Goal: Information Seeking & Learning: Learn about a topic

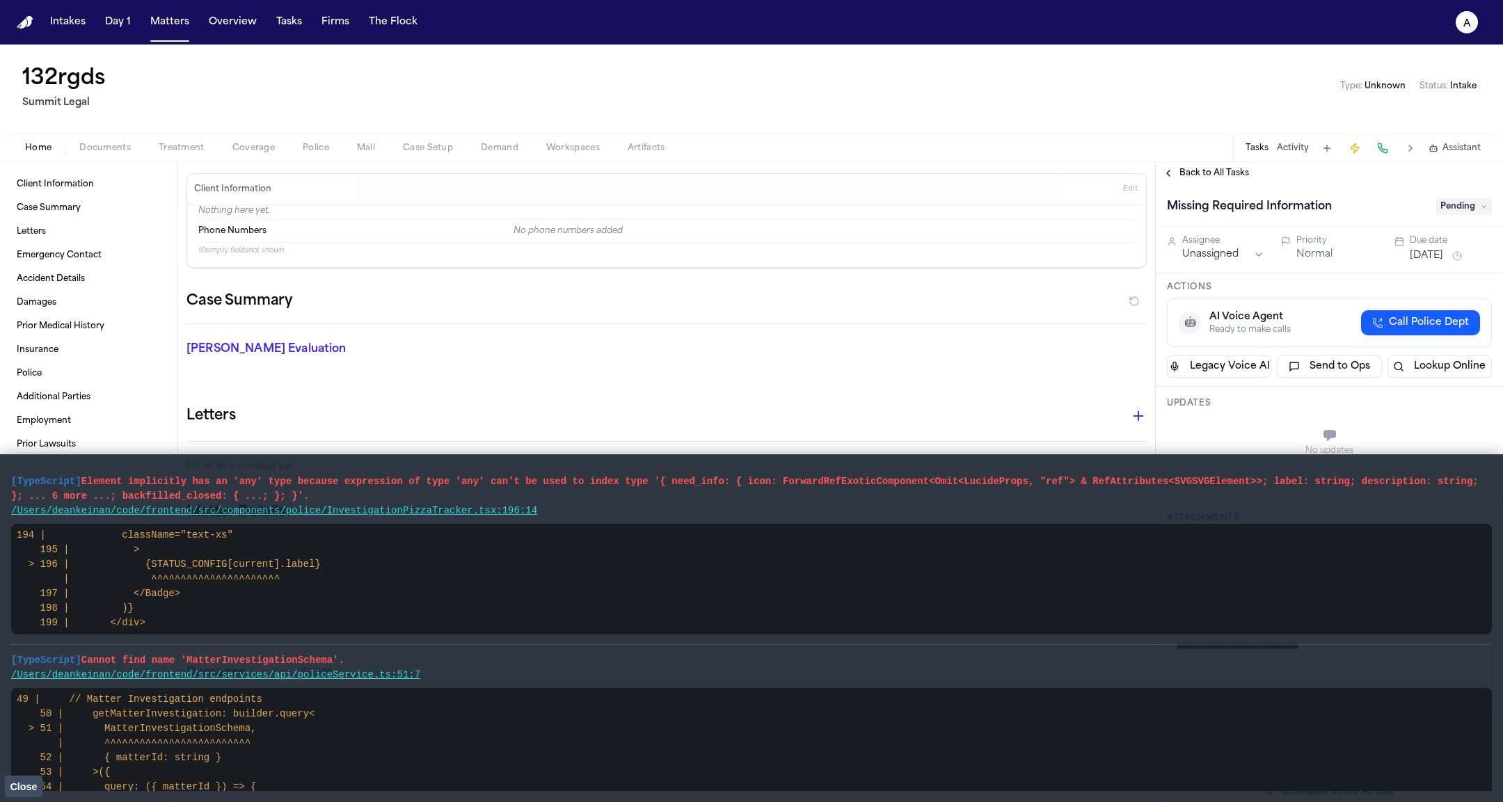
click at [28, 784] on span "Close" at bounding box center [23, 786] width 27 height 11
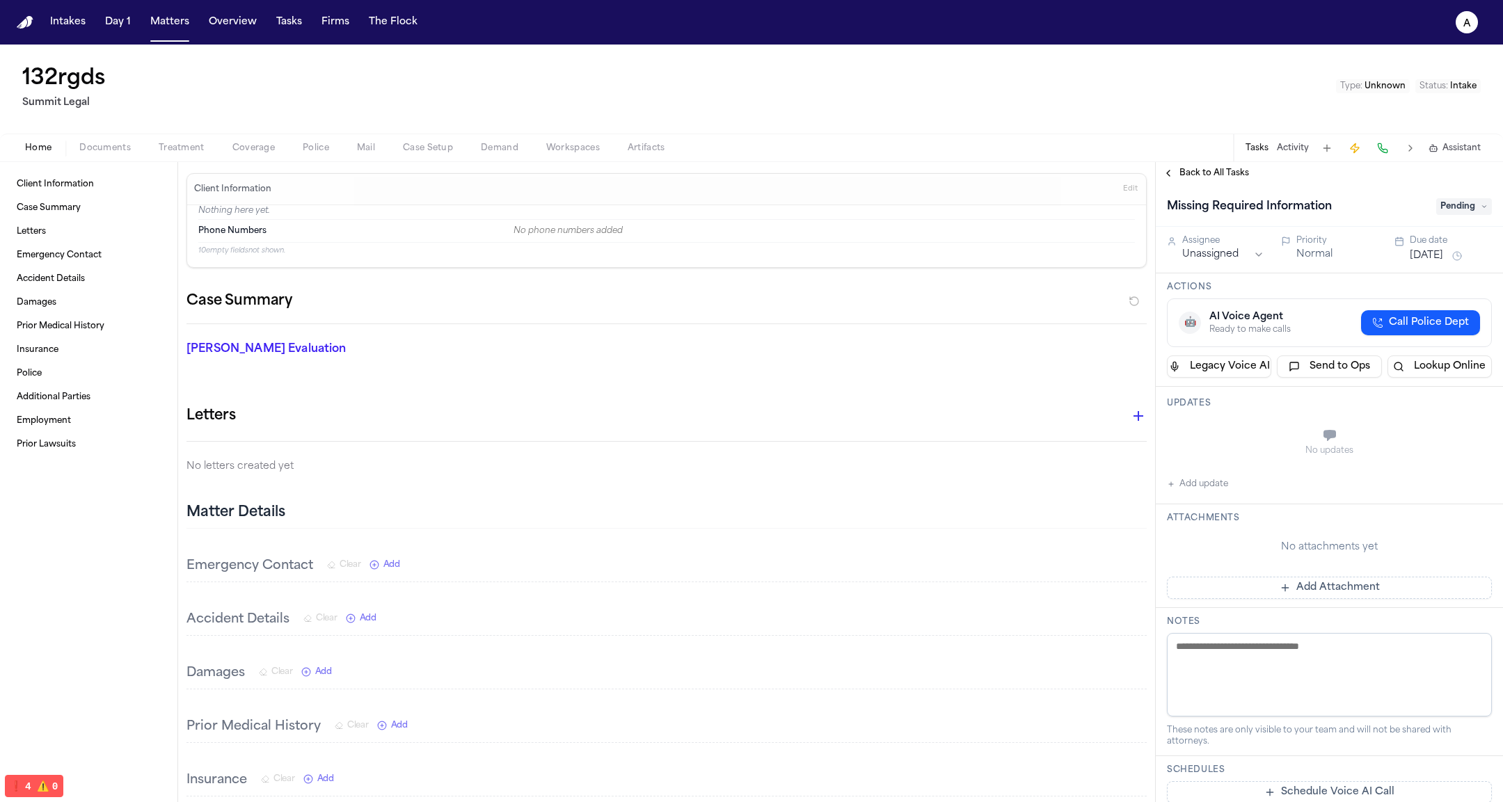
click at [304, 145] on span "Police" at bounding box center [316, 148] width 26 height 11
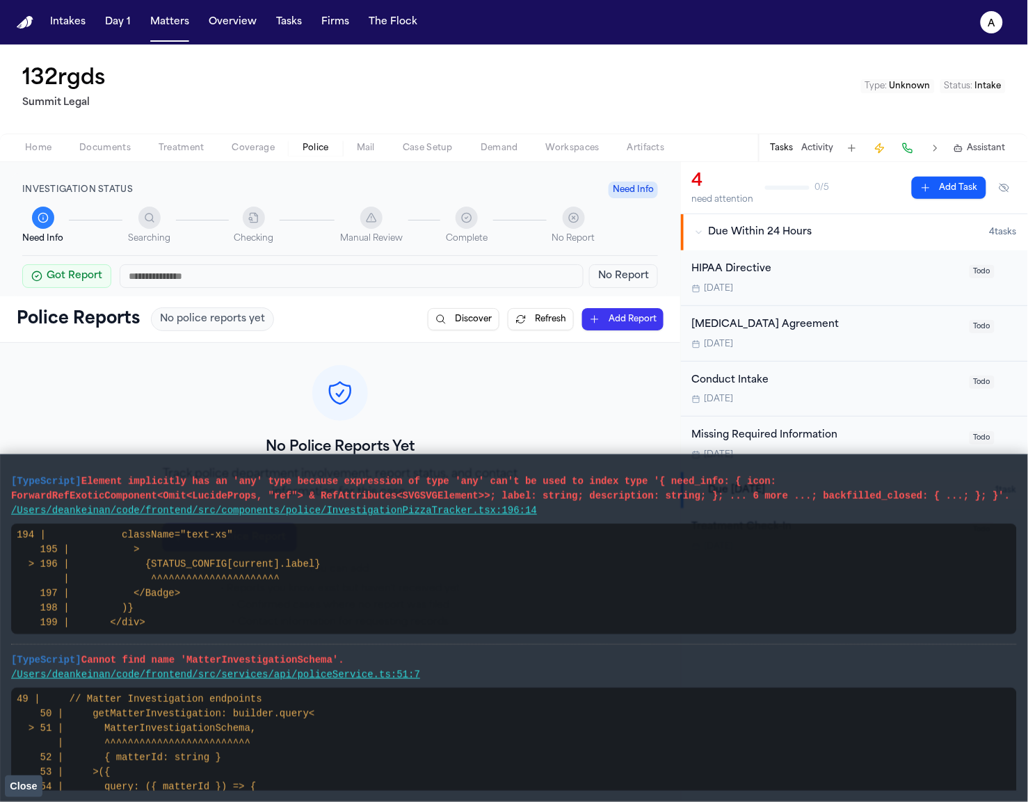
click at [31, 785] on span "Close" at bounding box center [23, 786] width 27 height 11
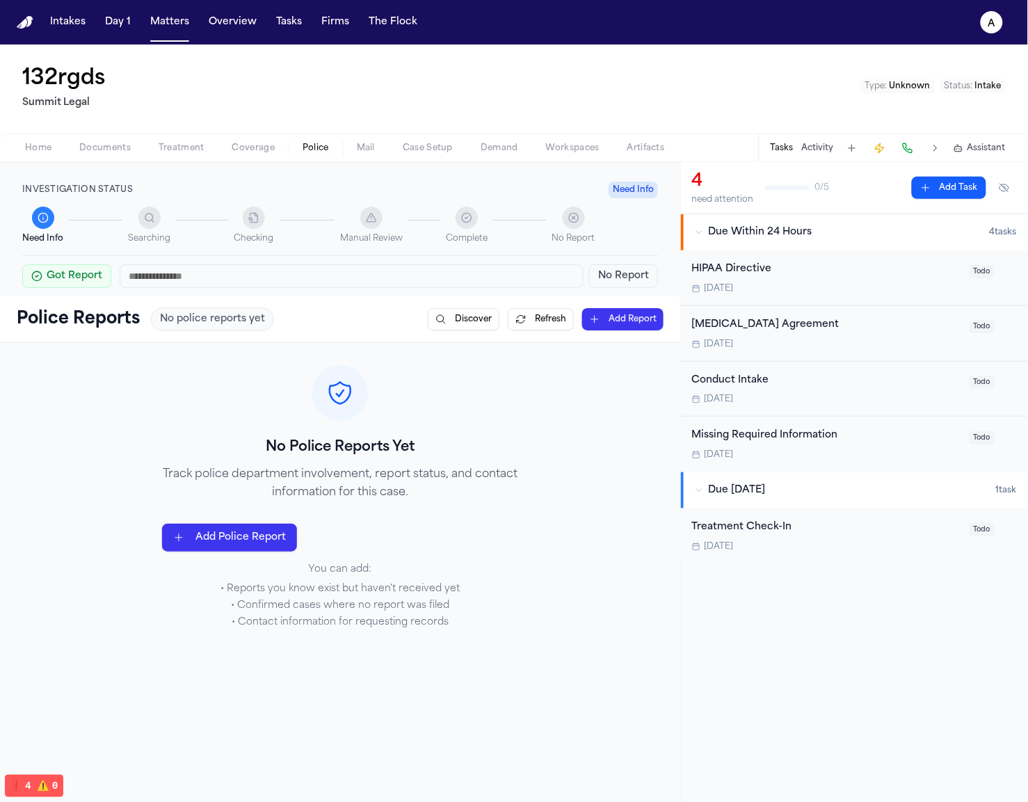
click at [822, 268] on div "HIPAA Directive" at bounding box center [826, 270] width 269 height 16
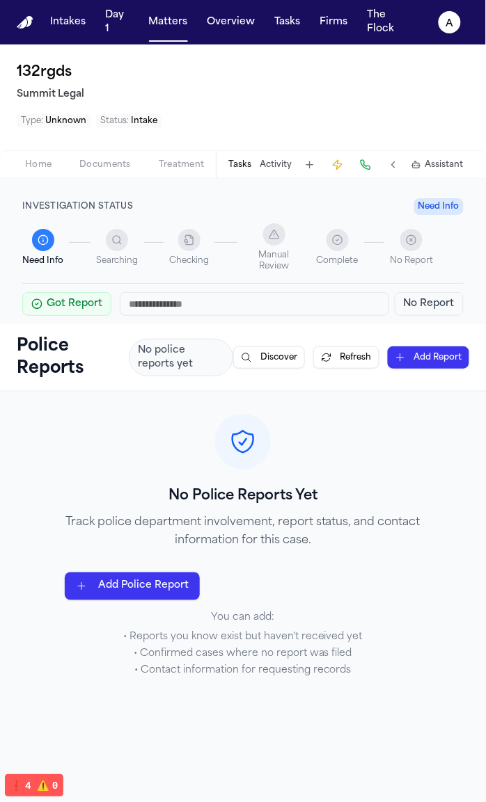
click at [285, 639] on li "• Reports you know exist but haven't received yet" at bounding box center [243, 638] width 356 height 14
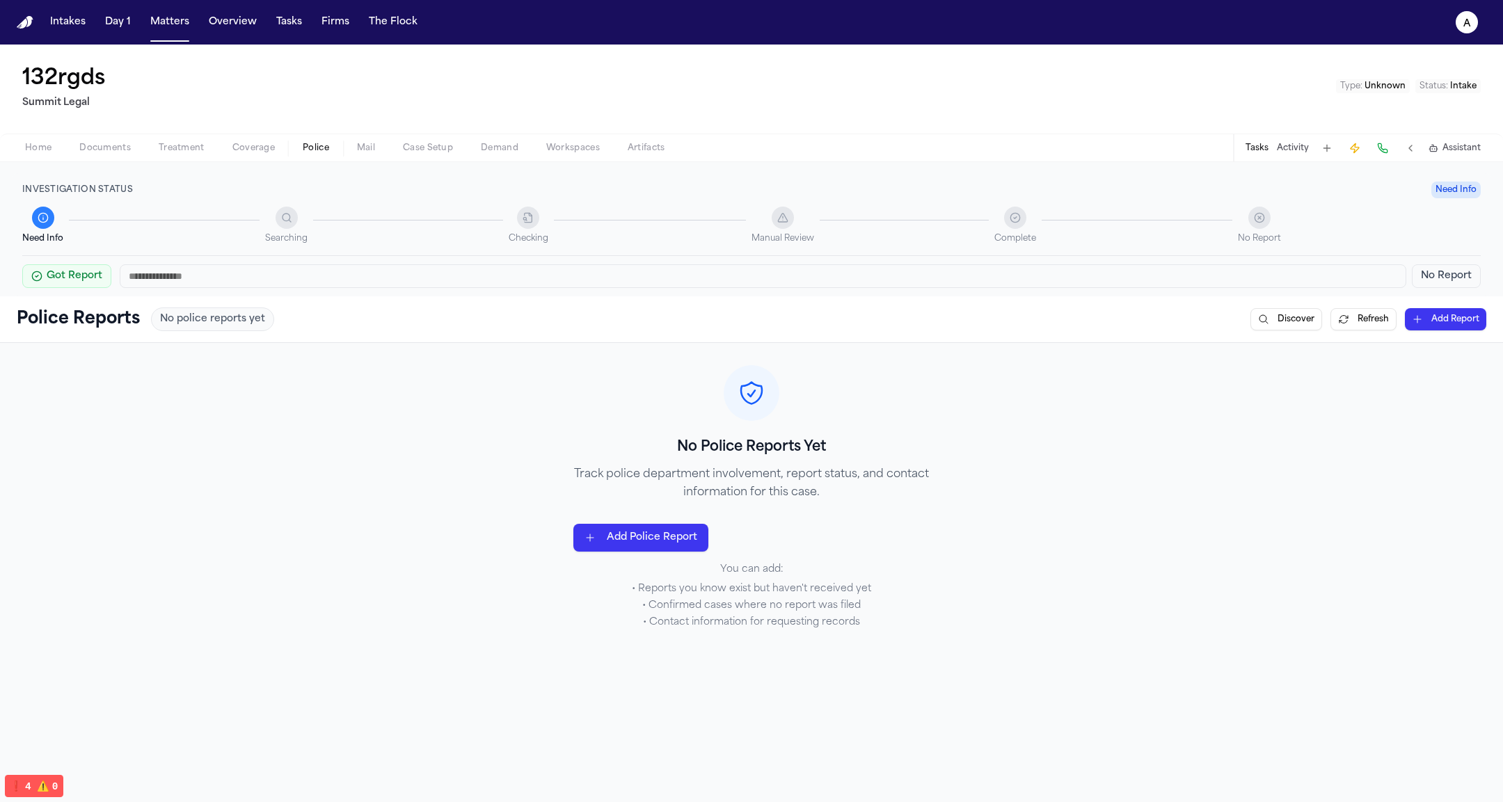
click at [1028, 496] on div "No Police Reports Yet Track police department involvement, report status, and c…" at bounding box center [751, 497] width 1503 height 309
